Goal: Transaction & Acquisition: Purchase product/service

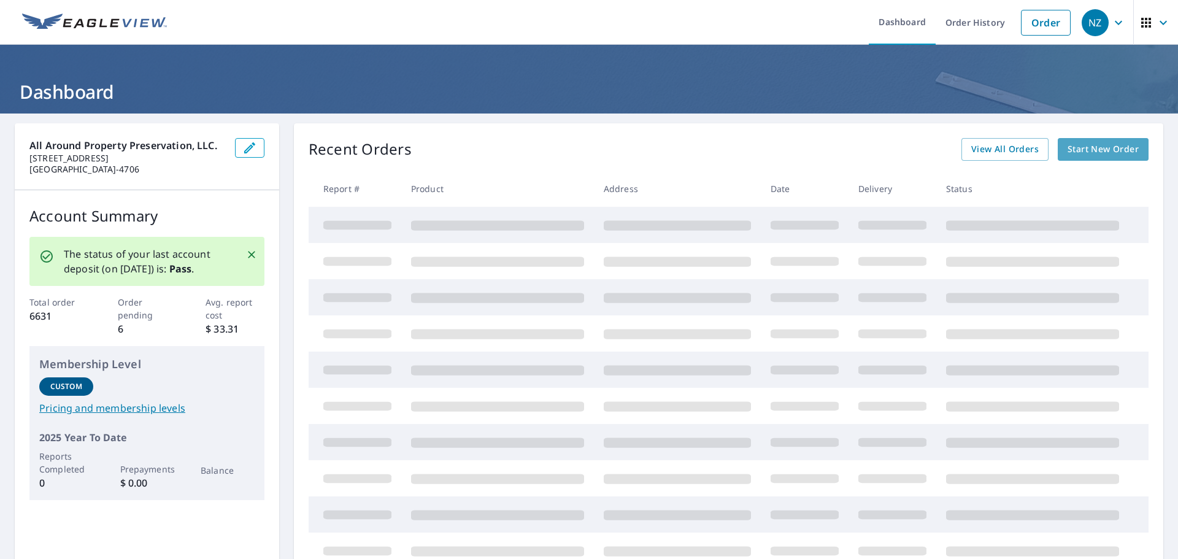
click at [1091, 151] on span "Start New Order" at bounding box center [1103, 149] width 71 height 15
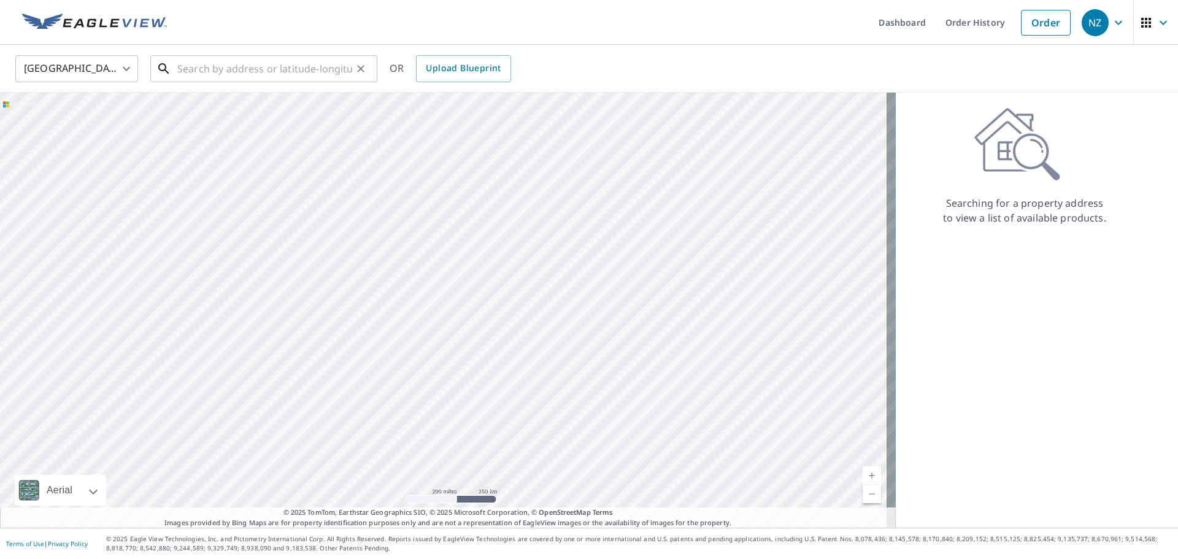
click at [217, 68] on input "text" at bounding box center [264, 69] width 175 height 34
paste input "[STREET_ADDRESS]"
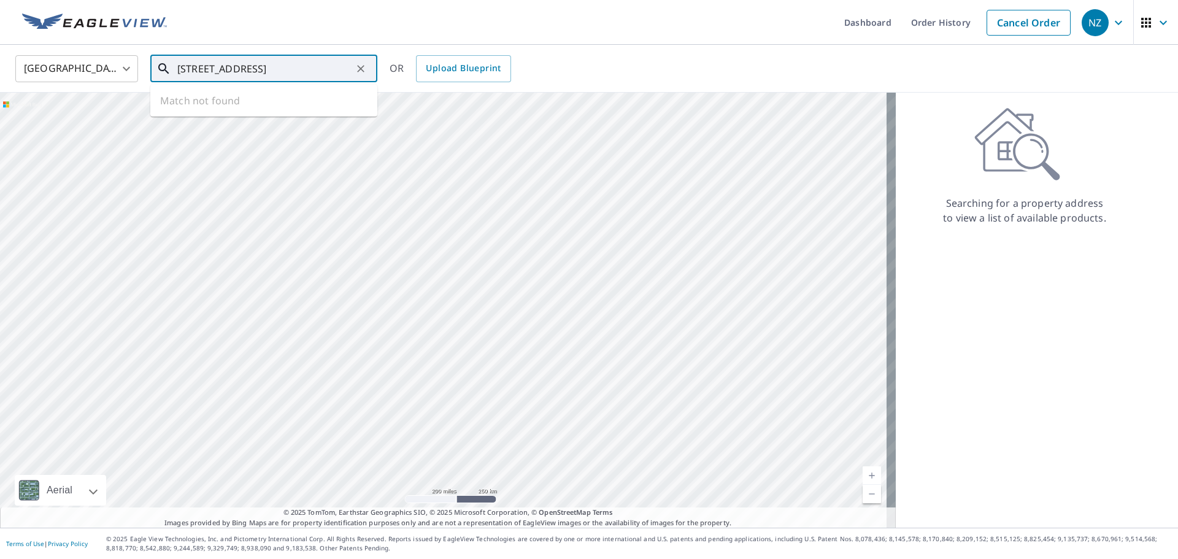
scroll to position [0, 7]
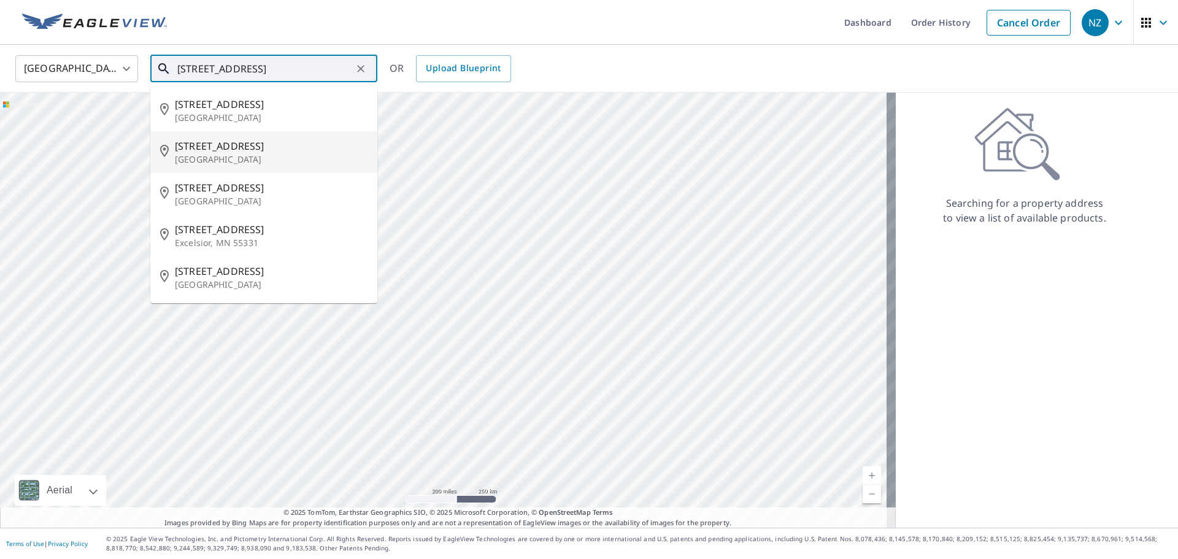
click at [211, 148] on span "[STREET_ADDRESS]" at bounding box center [271, 146] width 193 height 15
type input "[STREET_ADDRESS]"
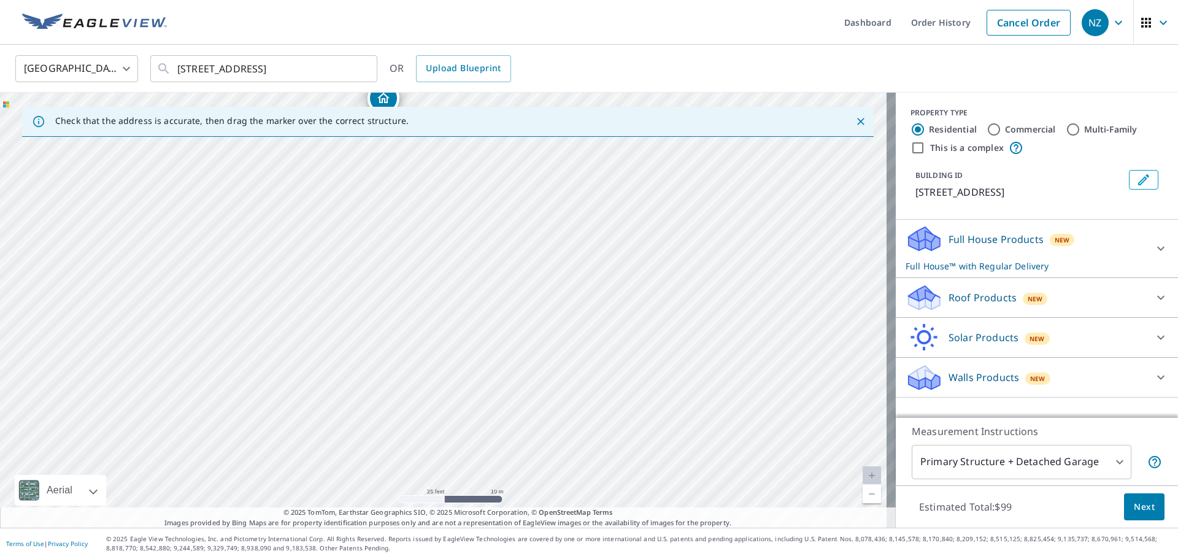
drag, startPoint x: 436, startPoint y: 369, endPoint x: 406, endPoint y: 225, distance: 147.3
click at [405, 227] on div "[STREET_ADDRESS]" at bounding box center [448, 310] width 896 height 435
drag, startPoint x: 409, startPoint y: 250, endPoint x: 439, endPoint y: 318, distance: 75.0
click at [439, 318] on div "[STREET_ADDRESS]" at bounding box center [448, 310] width 896 height 435
click at [1154, 245] on icon at bounding box center [1161, 248] width 15 height 15
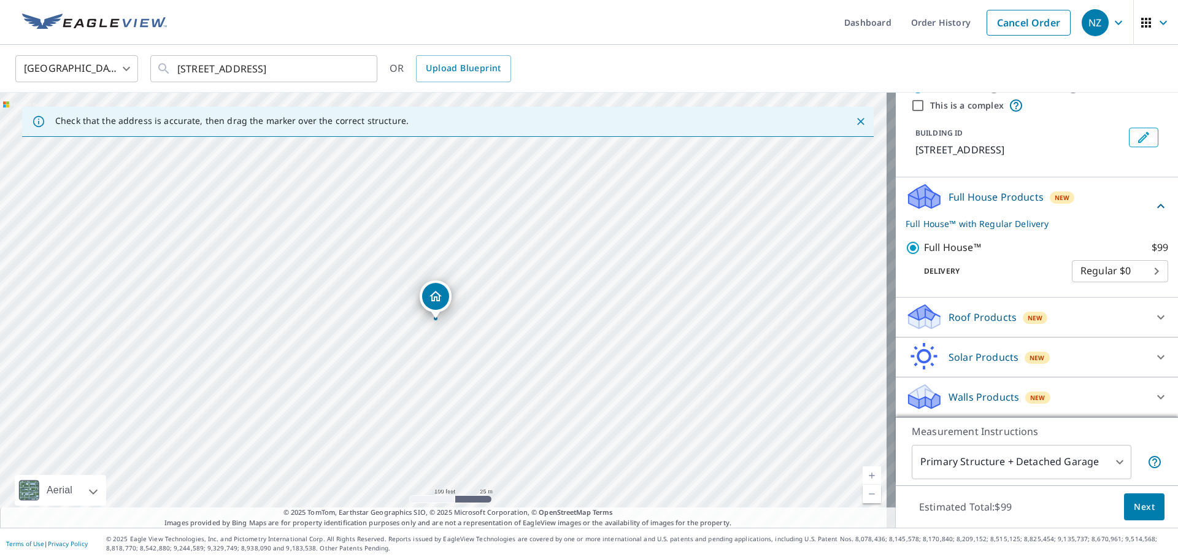
click at [1154, 314] on icon at bounding box center [1161, 317] width 15 height 15
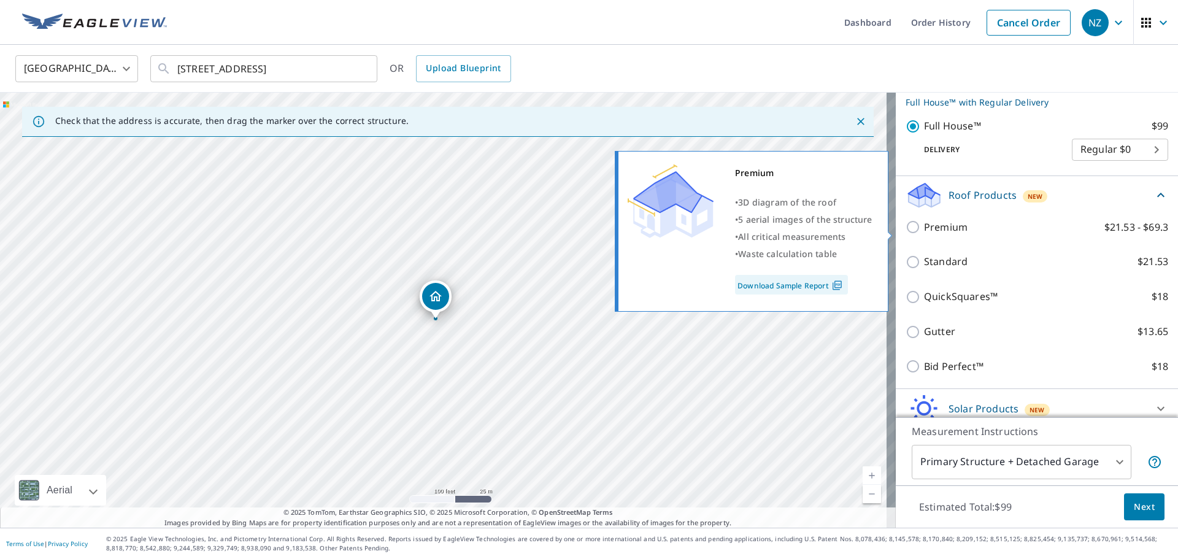
scroll to position [165, 0]
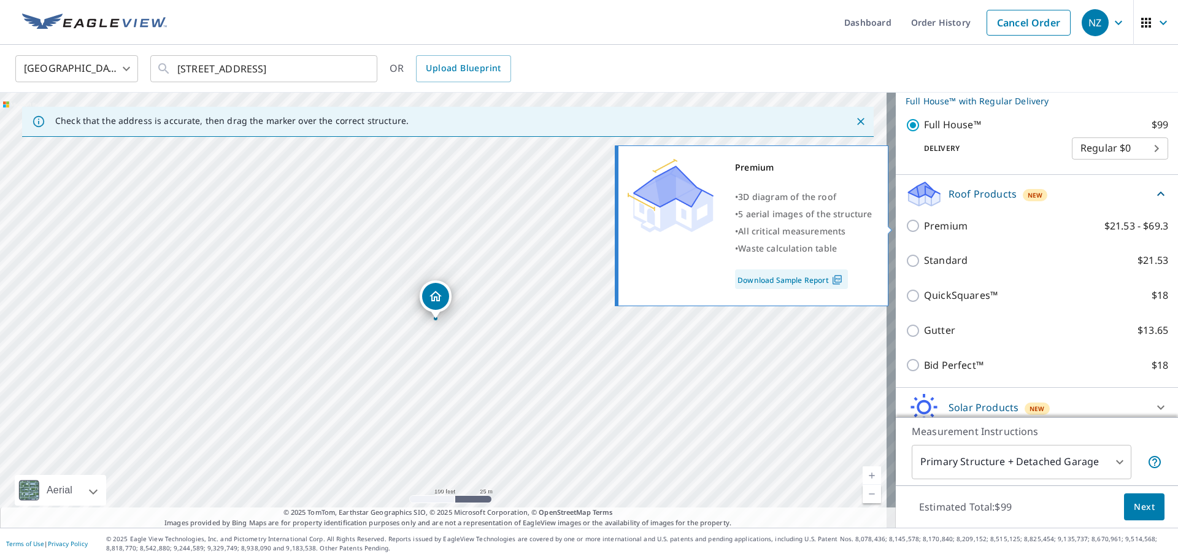
click at [906, 224] on input "Premium $21.53 - $69.3" at bounding box center [915, 225] width 18 height 15
checkbox input "true"
checkbox input "false"
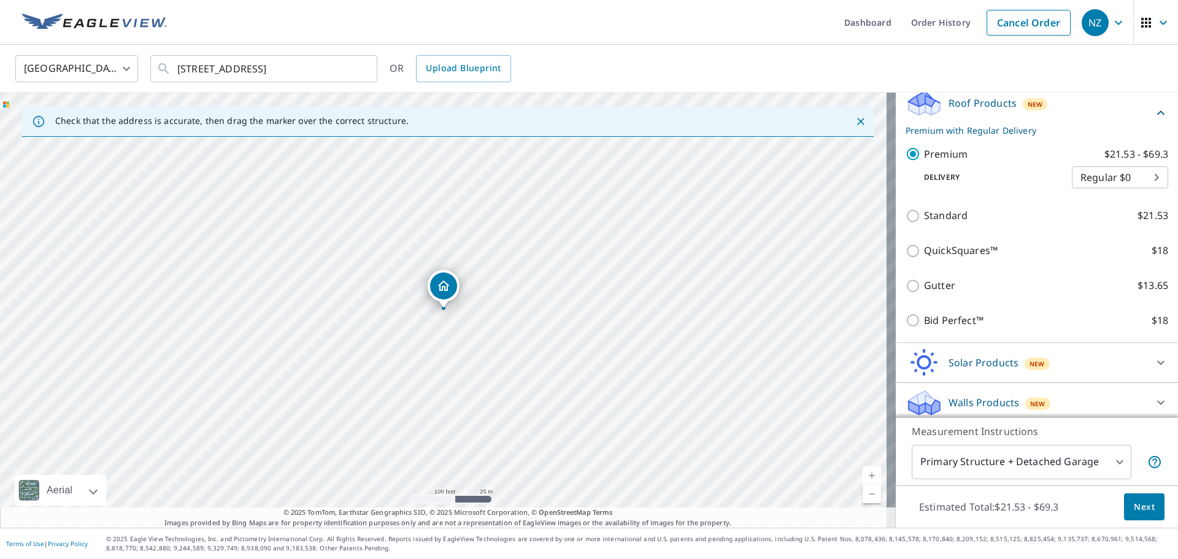
scroll to position [215, 0]
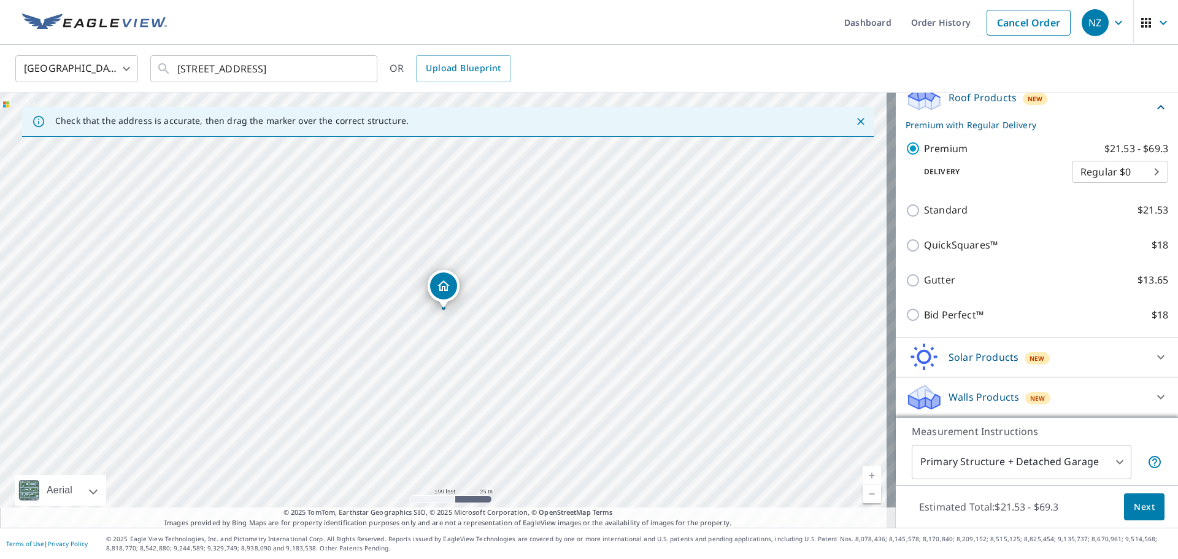
click at [1134, 511] on span "Next" at bounding box center [1144, 506] width 21 height 15
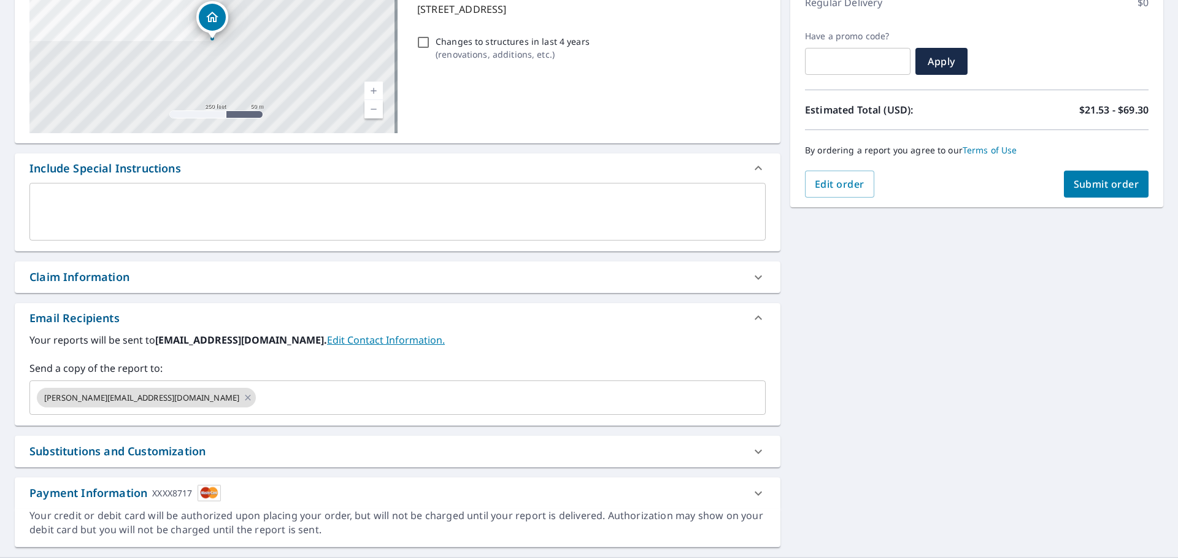
scroll to position [214, 0]
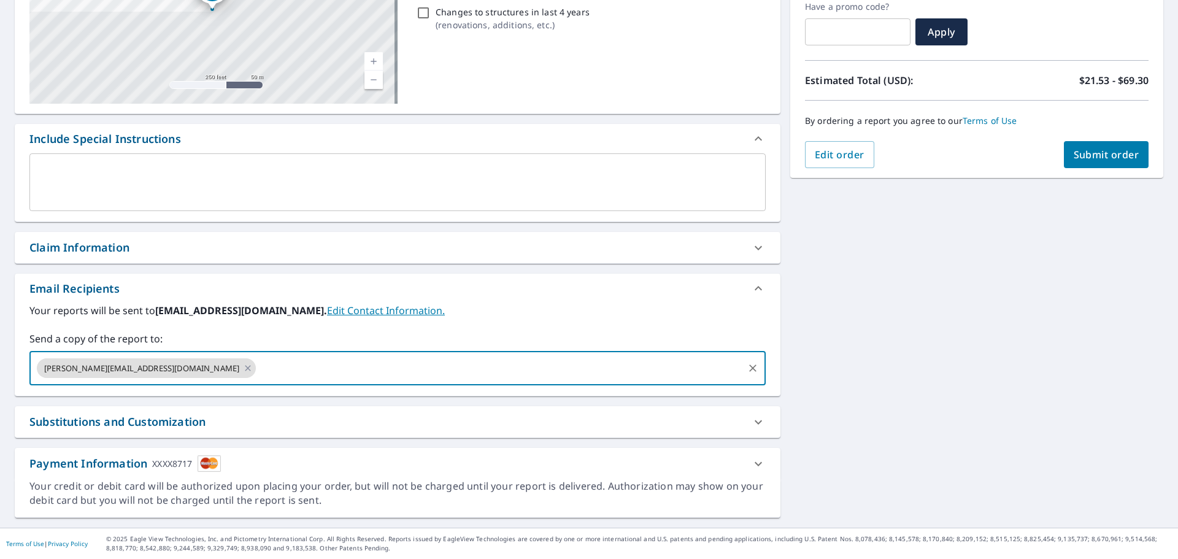
click at [258, 369] on input "text" at bounding box center [500, 367] width 484 height 23
type input "[PERSON_NAME][EMAIL_ADDRESS][DOMAIN_NAME]"
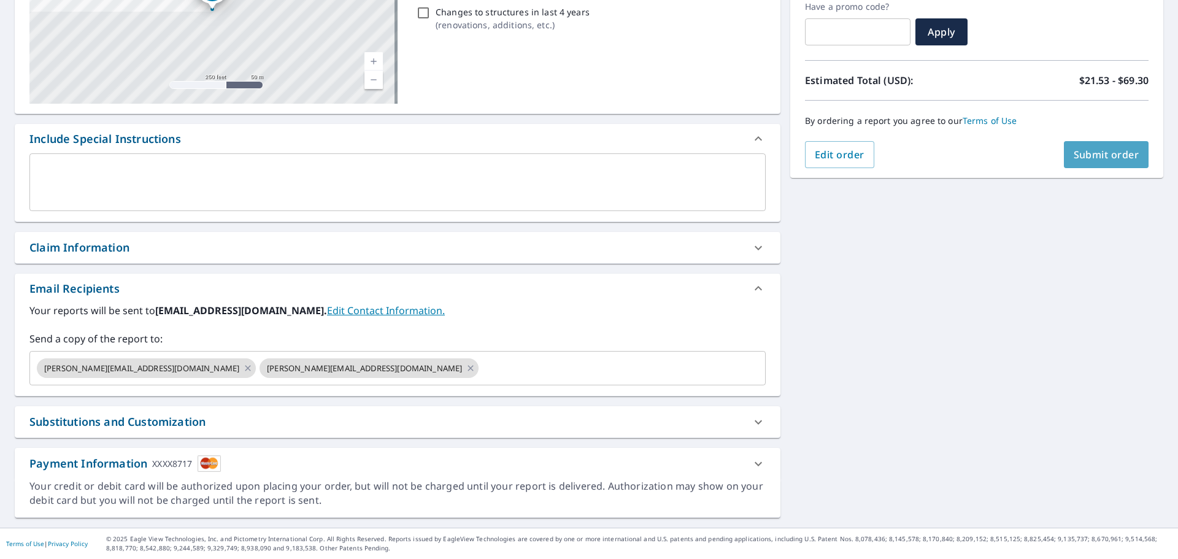
click at [1095, 160] on span "Submit order" at bounding box center [1107, 154] width 66 height 13
checkbox input "true"
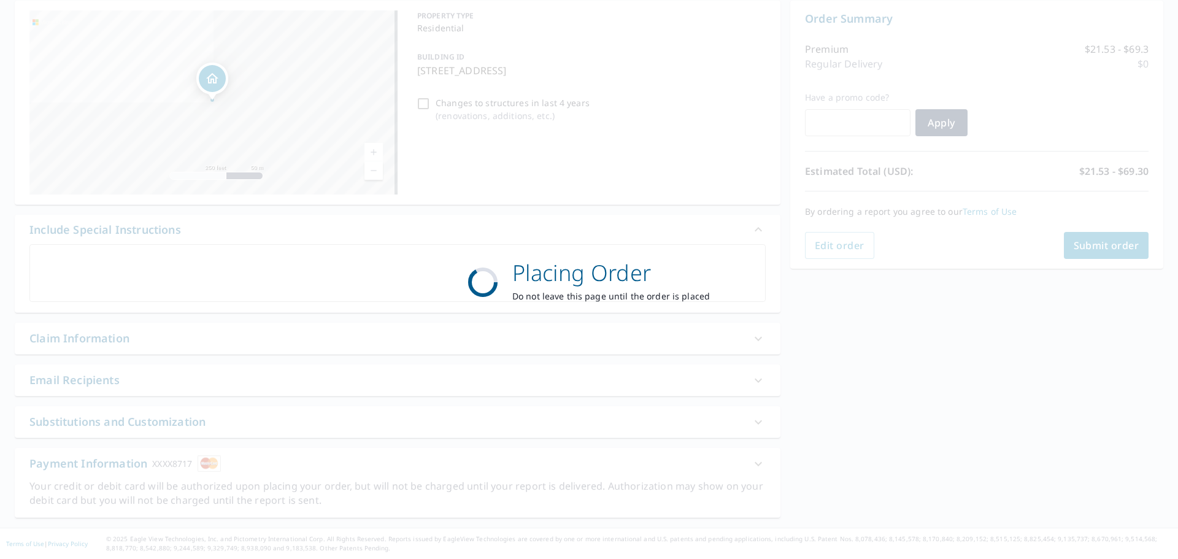
scroll to position [123, 0]
